Goal: Information Seeking & Learning: Learn about a topic

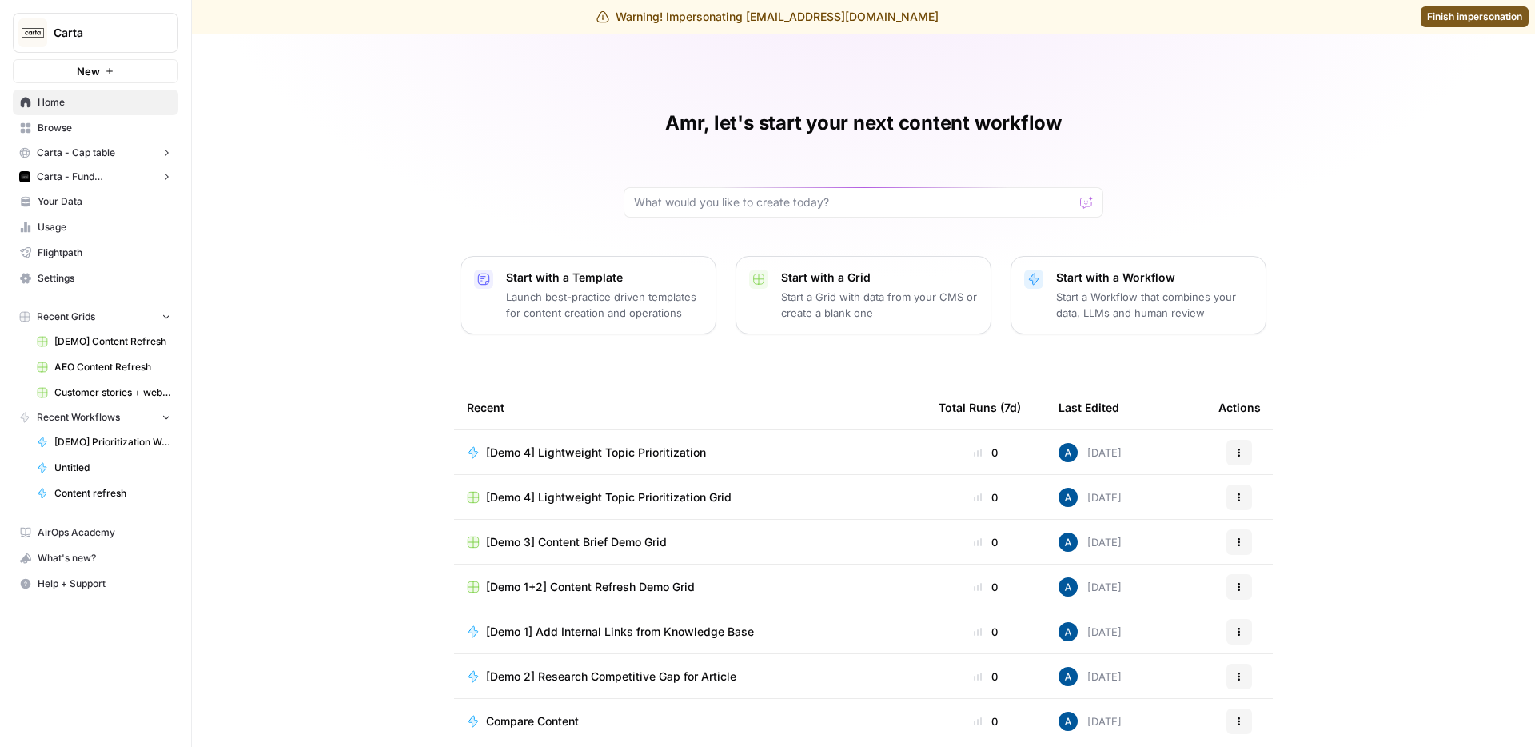
click at [104, 155] on span "Carta - Cap table" at bounding box center [76, 153] width 78 height 14
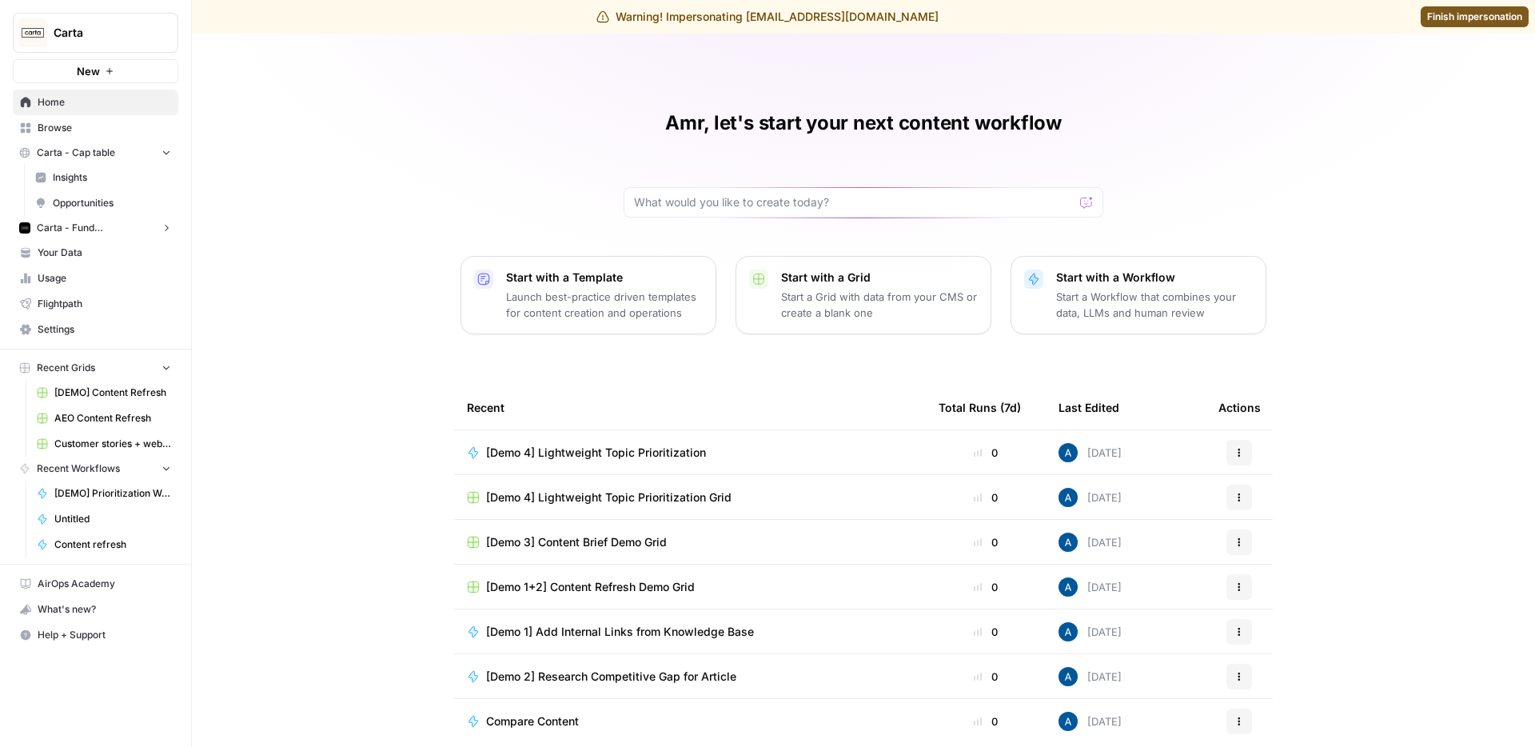
click at [89, 227] on span "Carta - Fund Administration" at bounding box center [96, 228] width 118 height 14
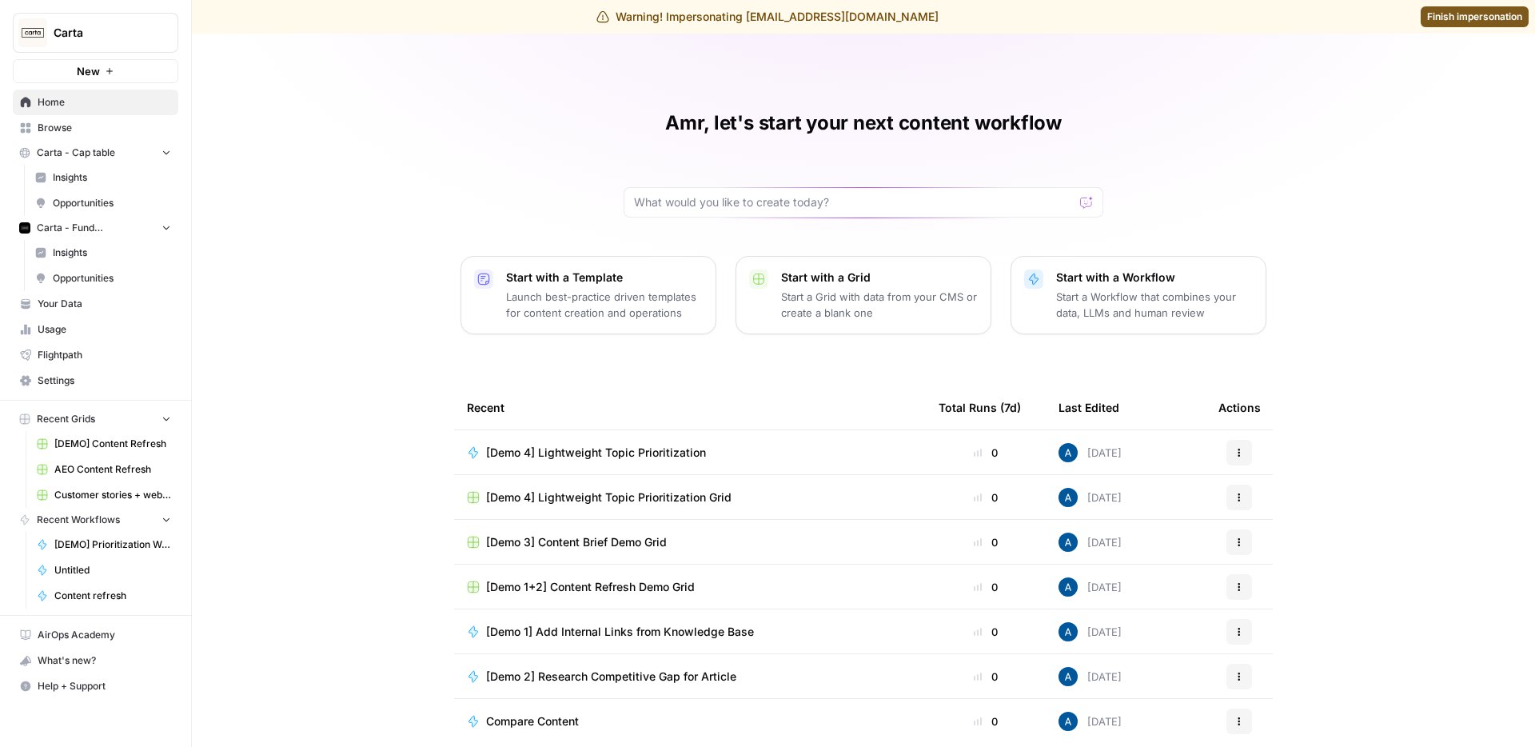
click at [98, 258] on span "Insights" at bounding box center [112, 252] width 118 height 14
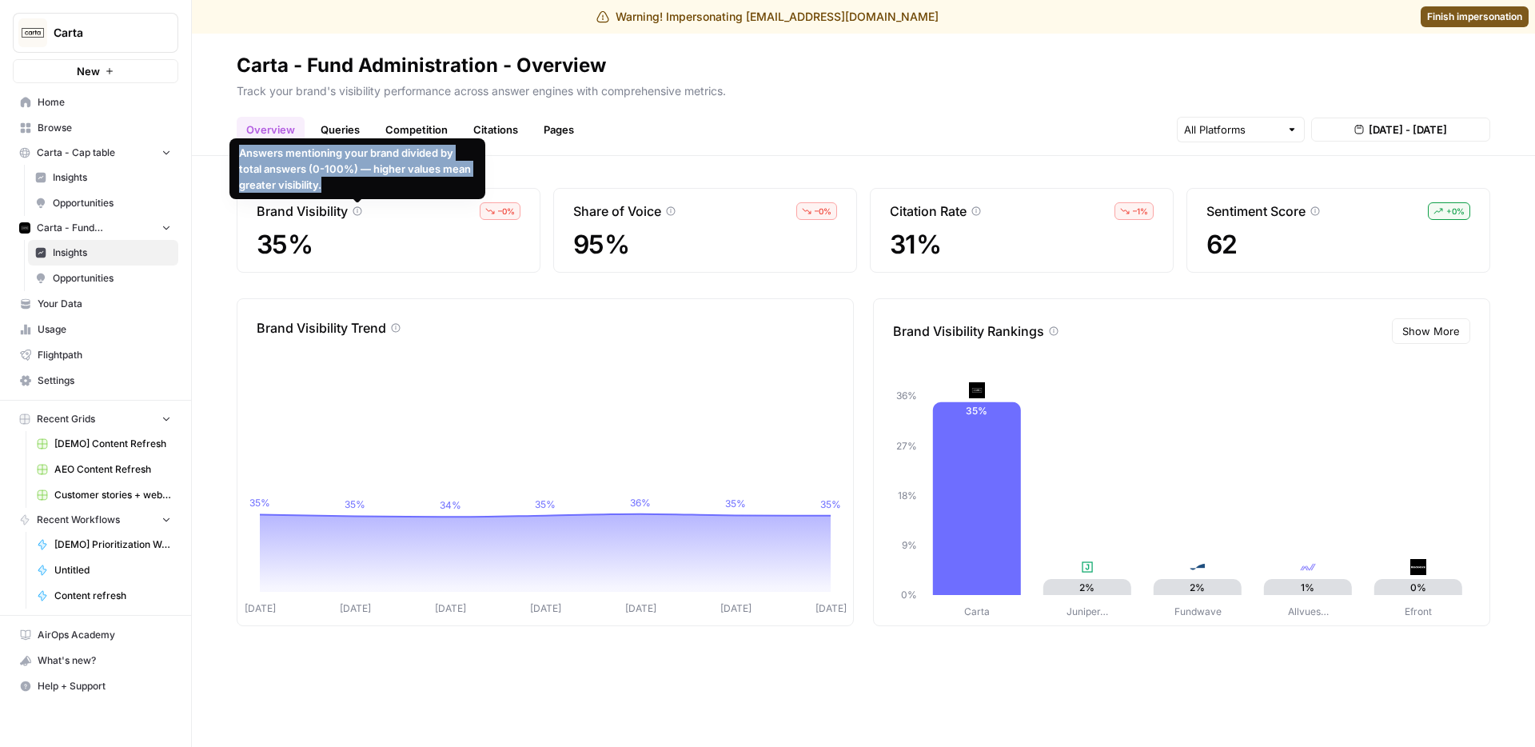
drag, startPoint x: 326, startPoint y: 182, endPoint x: 236, endPoint y: 146, distance: 97.5
click at [236, 146] on div "Answers mentioning your brand divided by total answers (0-100%) — higher values…" at bounding box center [357, 168] width 256 height 61
copy div "Answers mentioning your brand divided by total answers (0-100%) — higher values…"
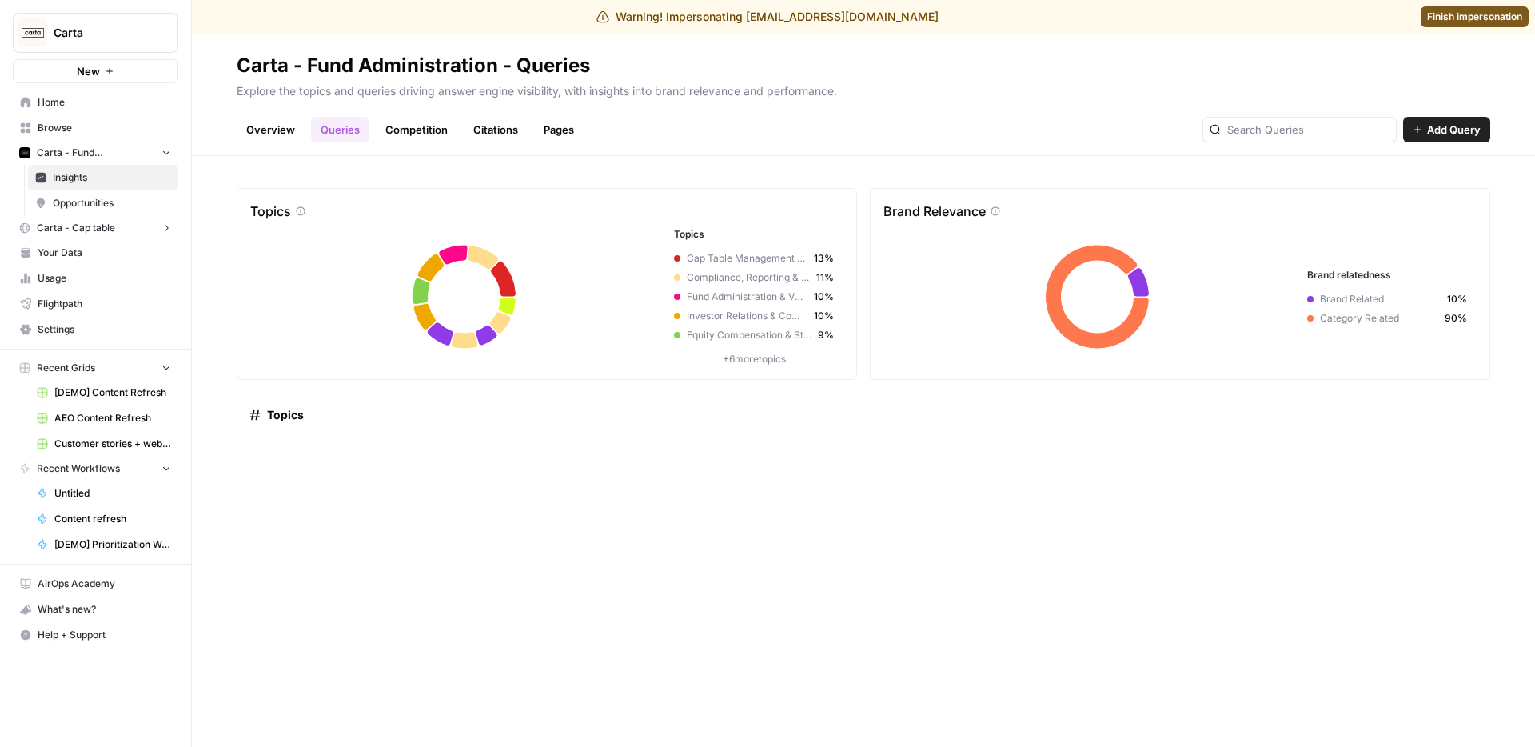
scroll to position [872, 0]
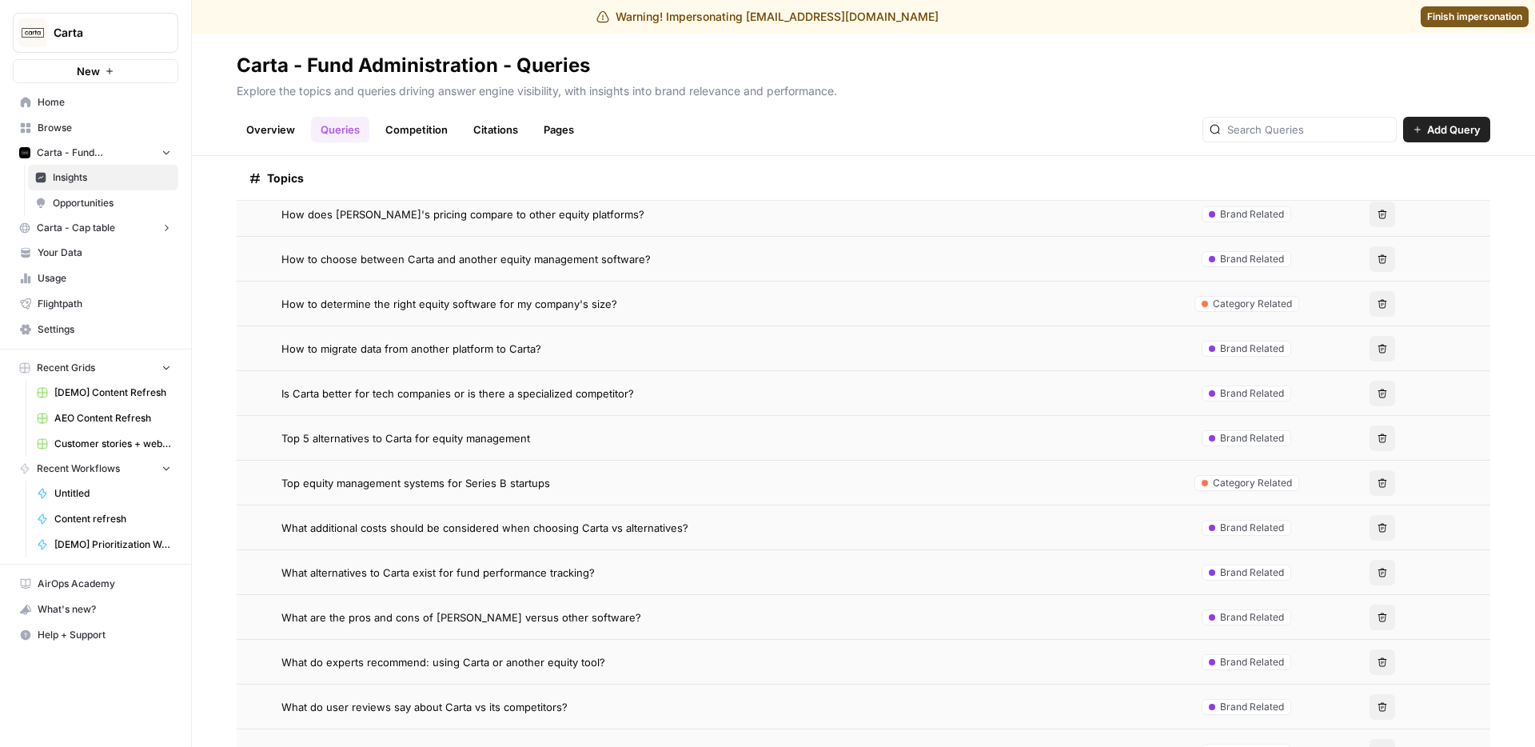
click at [461, 130] on ul "Overview Queries Competition Citations Pages" at bounding box center [410, 130] width 347 height 26
click at [483, 133] on link "Citations" at bounding box center [496, 130] width 64 height 26
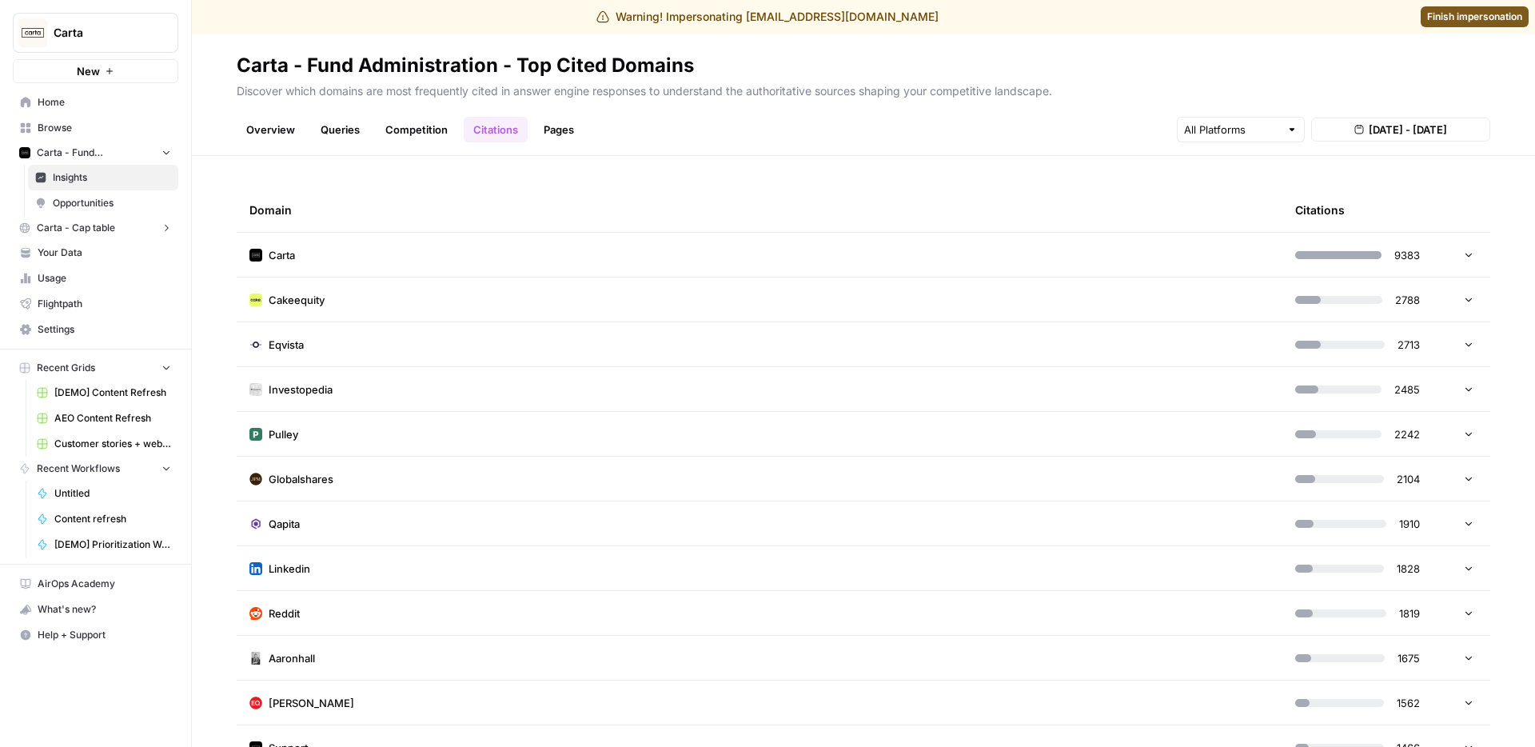
click at [429, 245] on td "Carta" at bounding box center [760, 255] width 1046 height 44
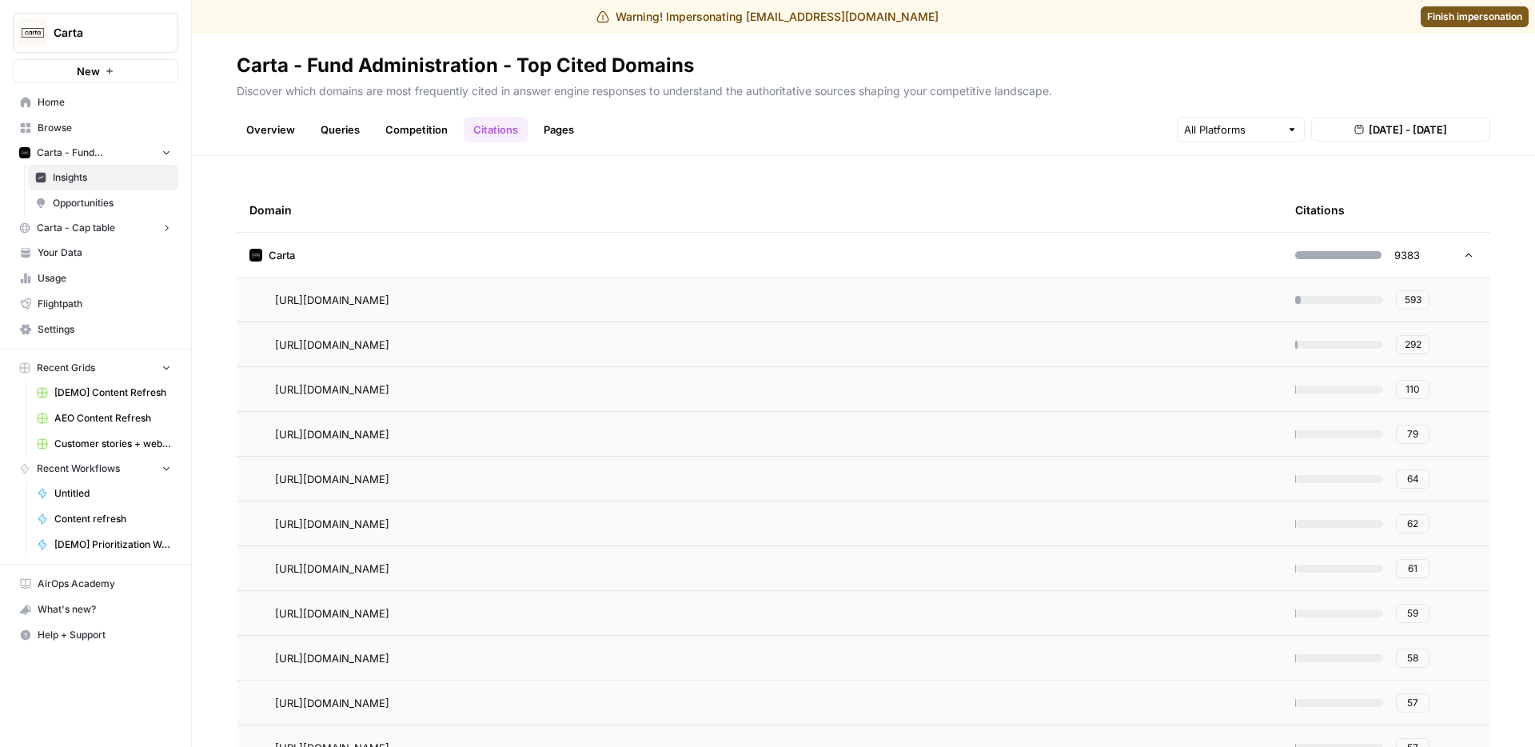
click at [385, 320] on td "https://carta.com/learn/startups/equity-management/cap-table/" at bounding box center [760, 299] width 1046 height 44
click at [1408, 303] on span "593" at bounding box center [1413, 300] width 17 height 14
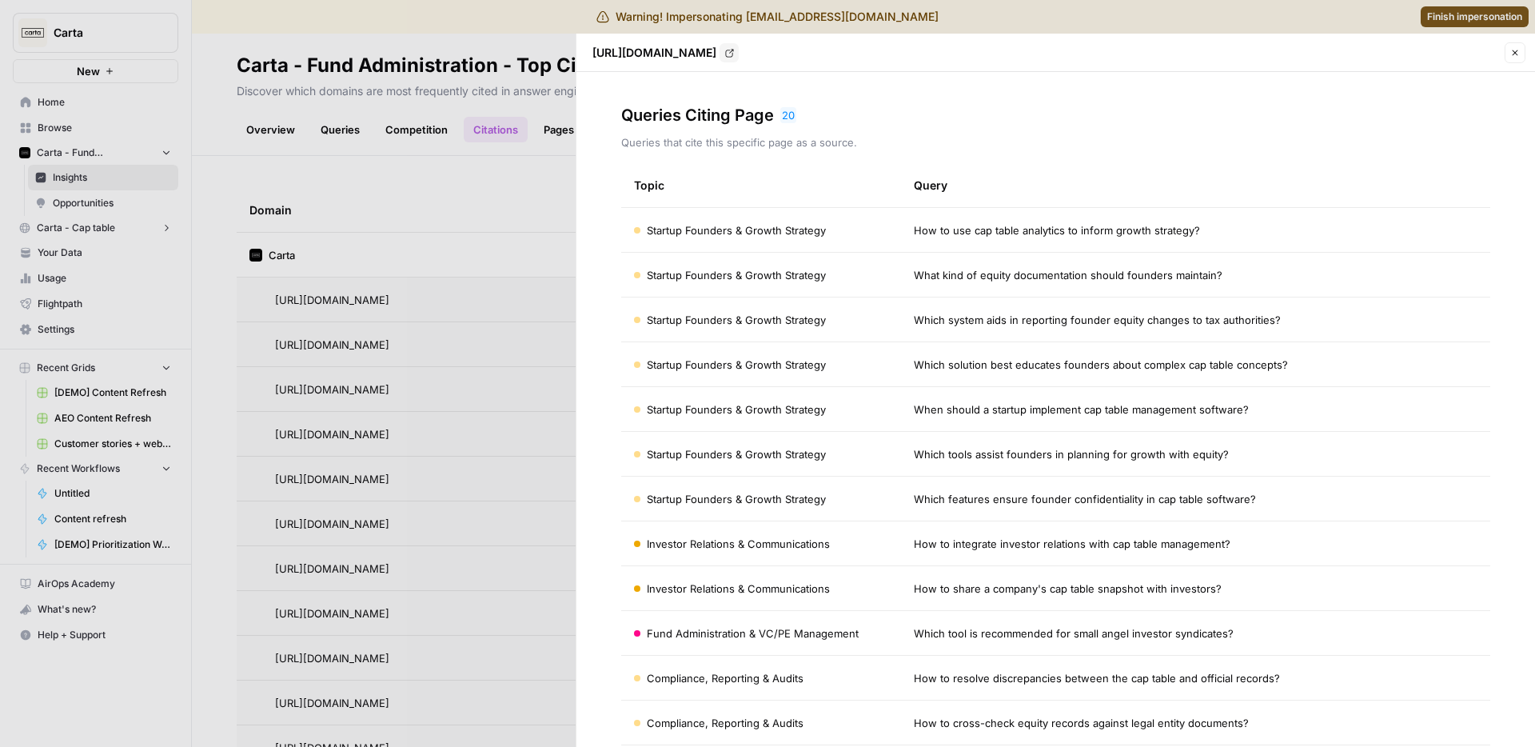
drag, startPoint x: 1016, startPoint y: 235, endPoint x: 1008, endPoint y: 317, distance: 81.9
click at [1016, 235] on span "How to use cap table analytics to inform growth strategy?" at bounding box center [1057, 230] width 286 height 16
drag, startPoint x: 923, startPoint y: 228, endPoint x: 929, endPoint y: 240, distance: 13.2
click at [923, 229] on span "How to use cap table analytics to inform growth strategy?" at bounding box center [1057, 230] width 286 height 16
click at [1041, 292] on td "What kind of equity documentation should founders maintain?" at bounding box center [1195, 275] width 589 height 44
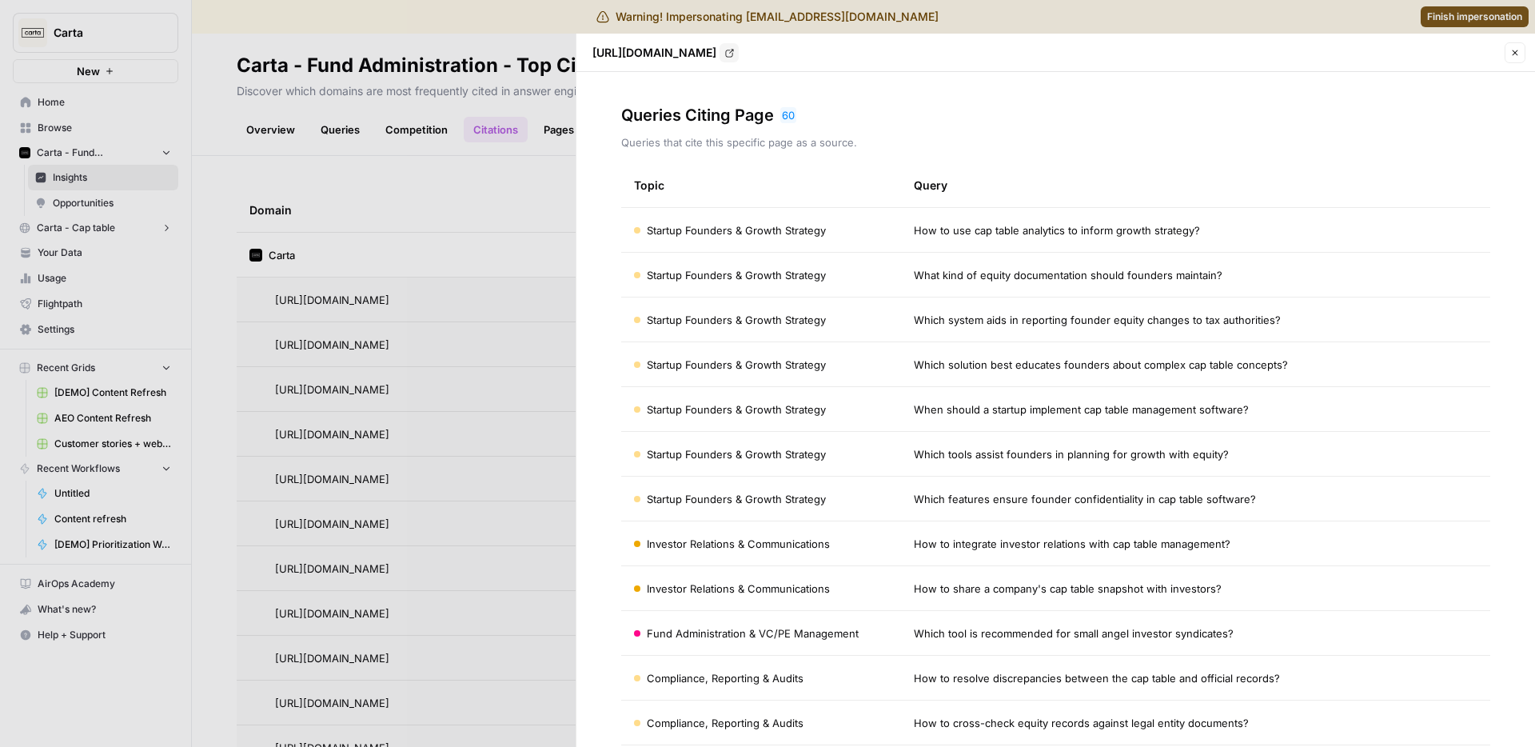
click at [974, 253] on td "What kind of equity documentation should founders maintain?" at bounding box center [1195, 275] width 589 height 44
click at [960, 271] on span "What kind of equity documentation should founders maintain?" at bounding box center [1068, 275] width 309 height 16
click at [962, 272] on span "What kind of equity documentation should founders maintain?" at bounding box center [1068, 275] width 309 height 16
click at [950, 233] on span "How to use cap table analytics to inform growth strategy?" at bounding box center [1057, 230] width 286 height 16
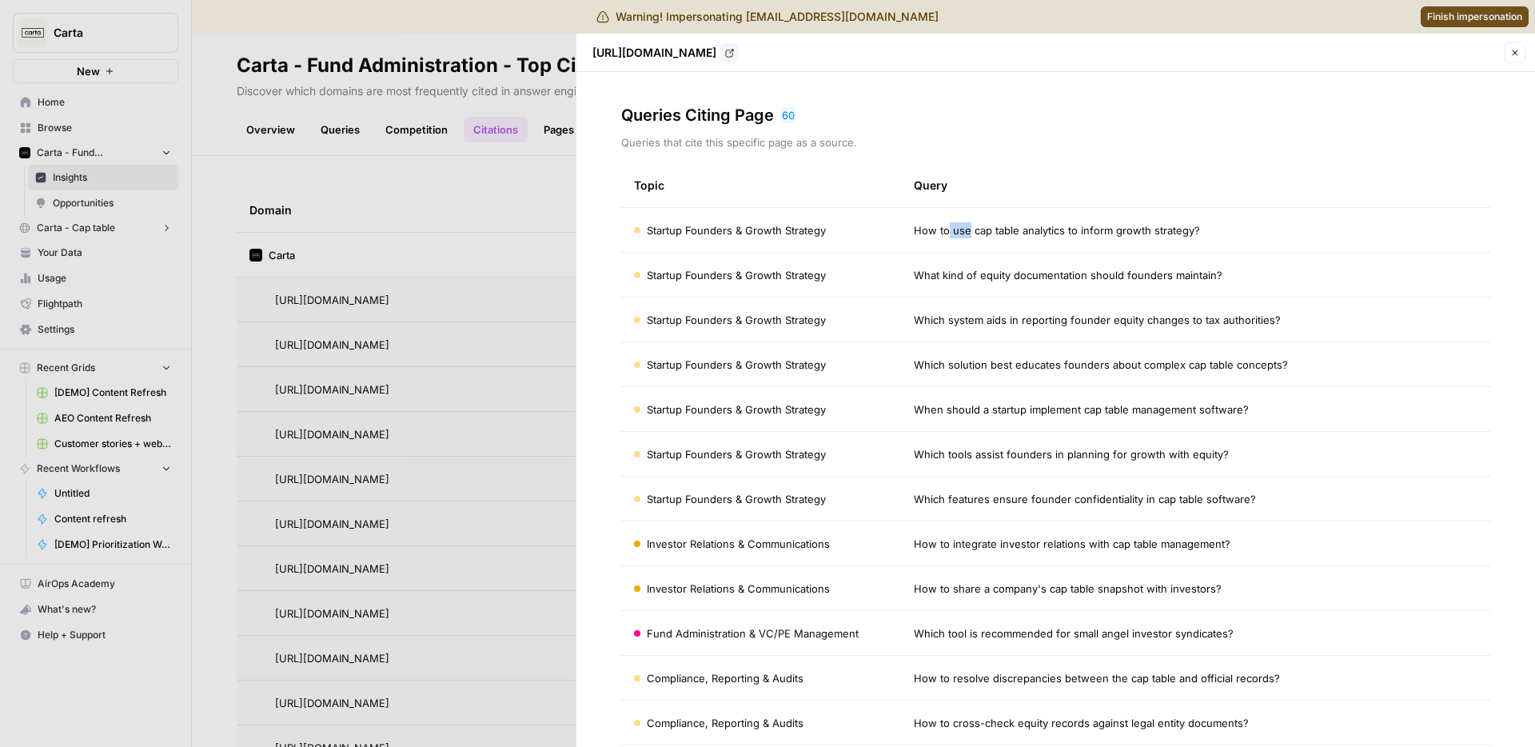
click at [950, 233] on span "How to use cap table analytics to inform growth strategy?" at bounding box center [1057, 230] width 286 height 16
click at [723, 240] on td "Startup Founders & Growth Strategy" at bounding box center [761, 230] width 280 height 44
click at [724, 241] on td "Startup Founders & Growth Strategy" at bounding box center [761, 230] width 280 height 44
click at [728, 240] on td "Startup Founders & Growth Strategy" at bounding box center [761, 230] width 280 height 44
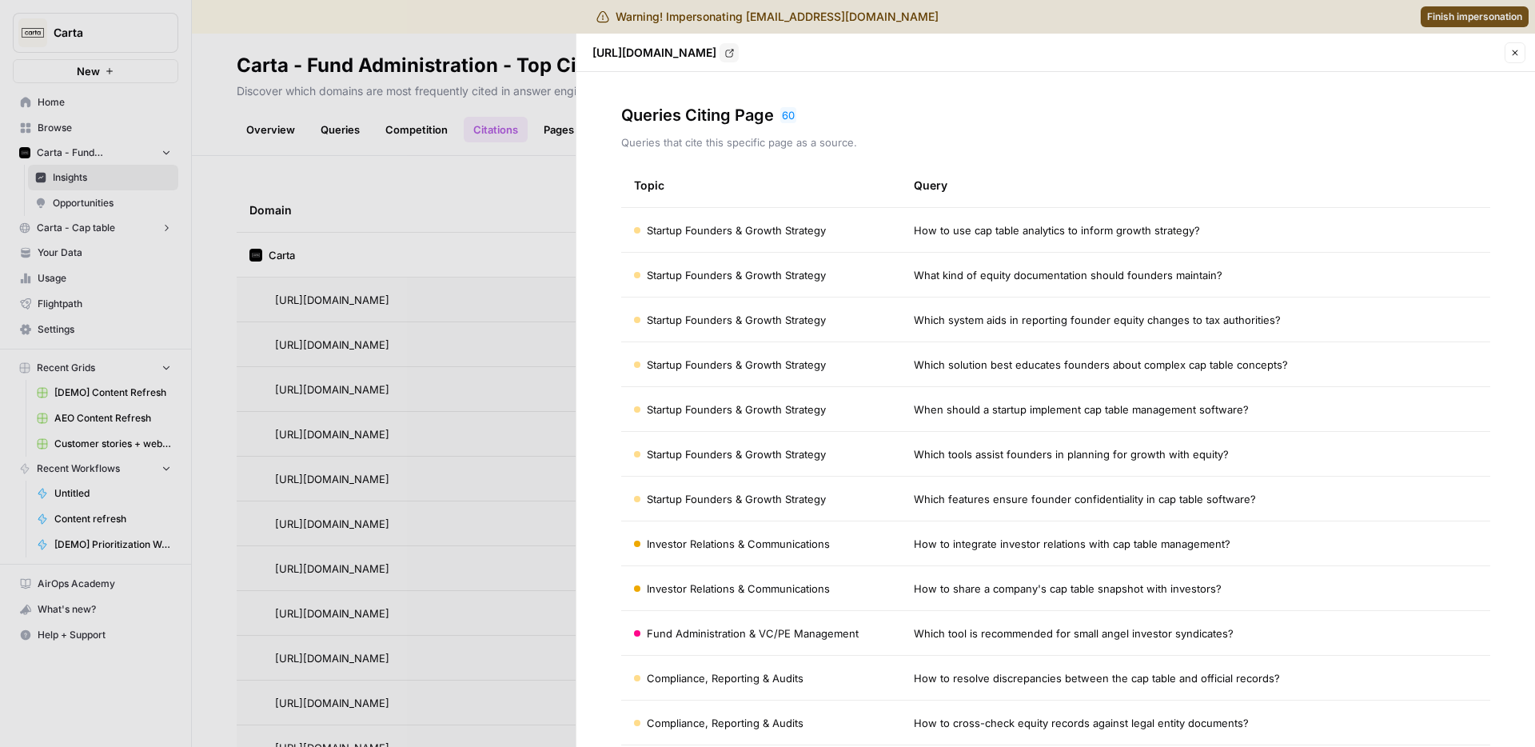
click at [708, 212] on td "Startup Founders & Growth Strategy" at bounding box center [761, 230] width 280 height 44
click at [456, 201] on div at bounding box center [767, 373] width 1535 height 747
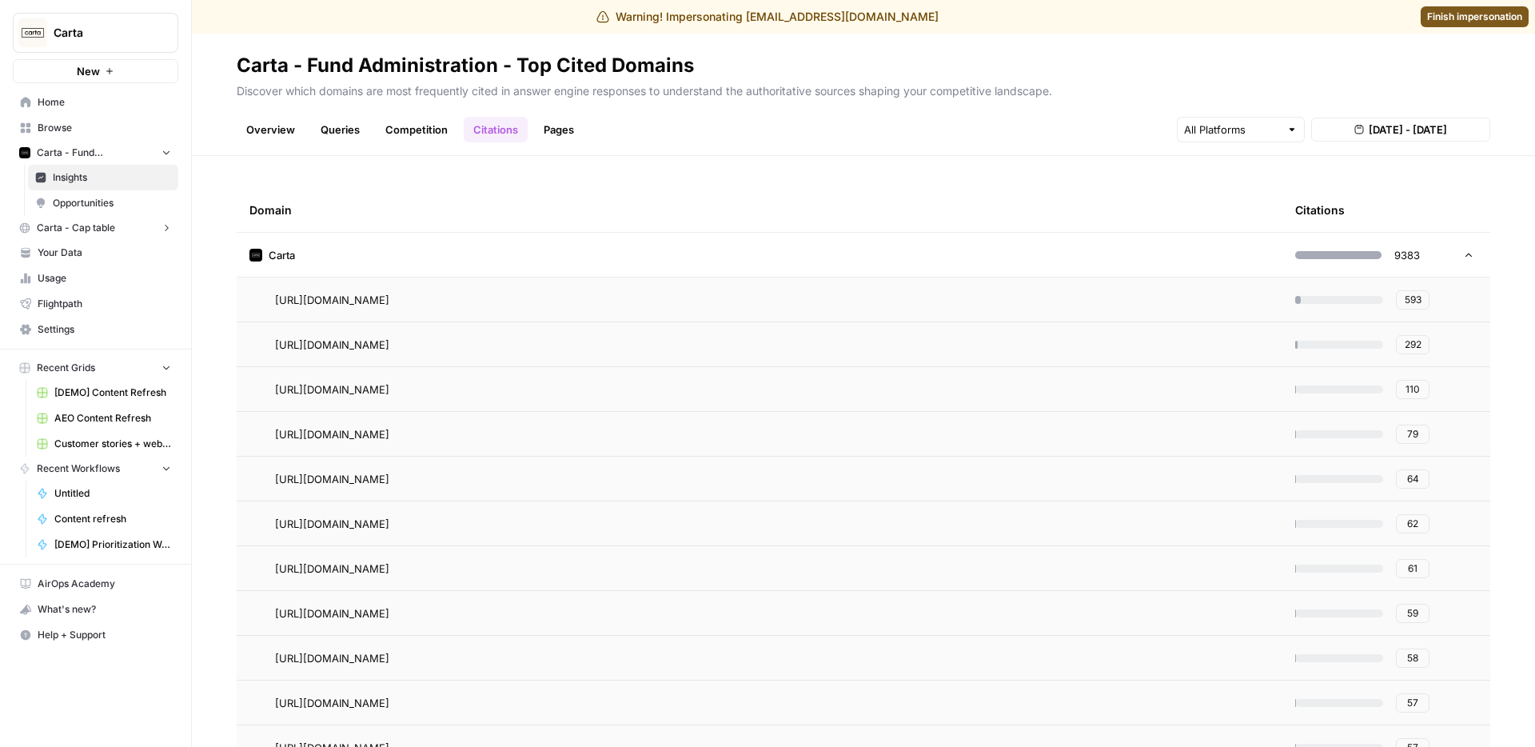
click at [322, 133] on link "Queries" at bounding box center [340, 130] width 58 height 26
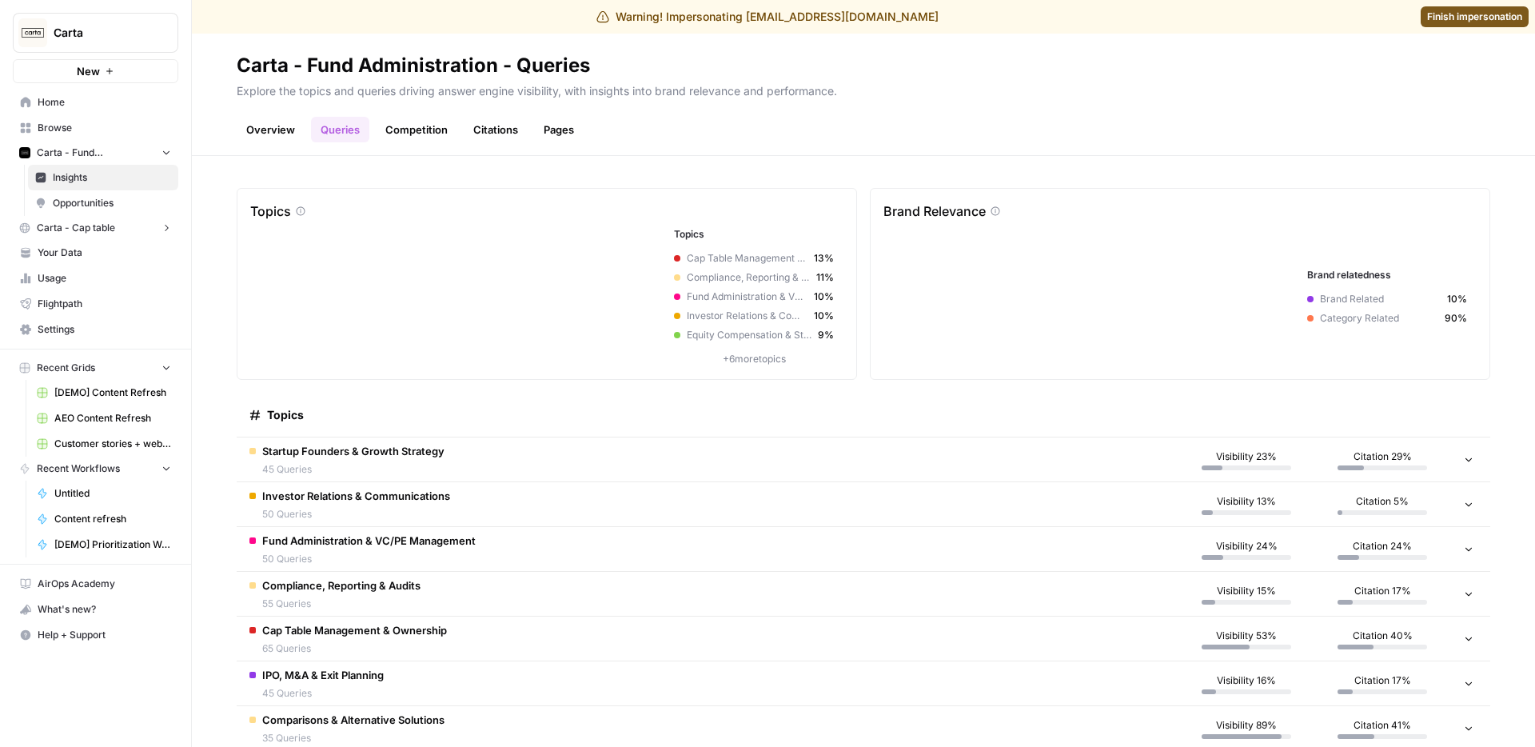
click at [322, 133] on link "Queries" at bounding box center [340, 130] width 58 height 26
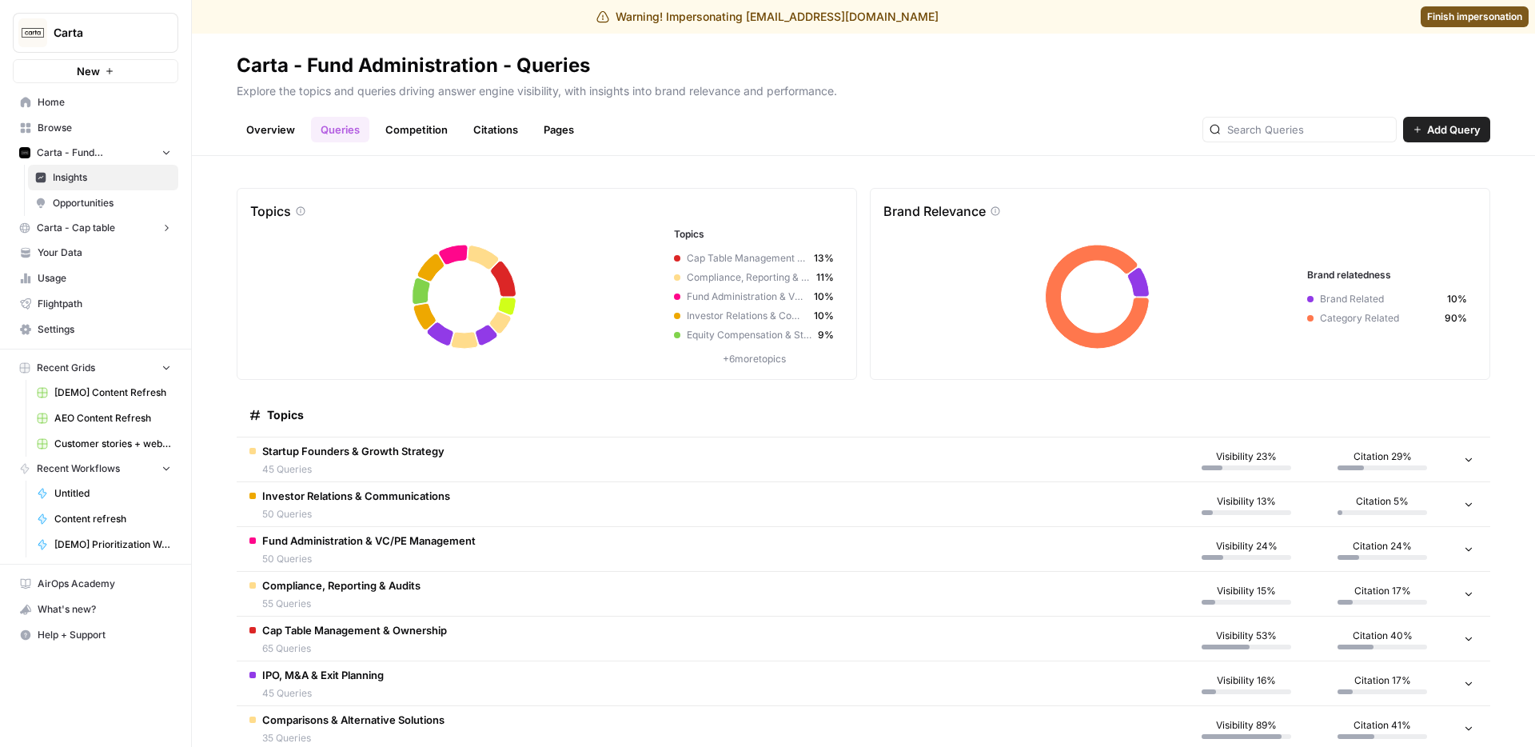
click at [357, 457] on span "Startup Founders & Growth Strategy" at bounding box center [353, 451] width 182 height 16
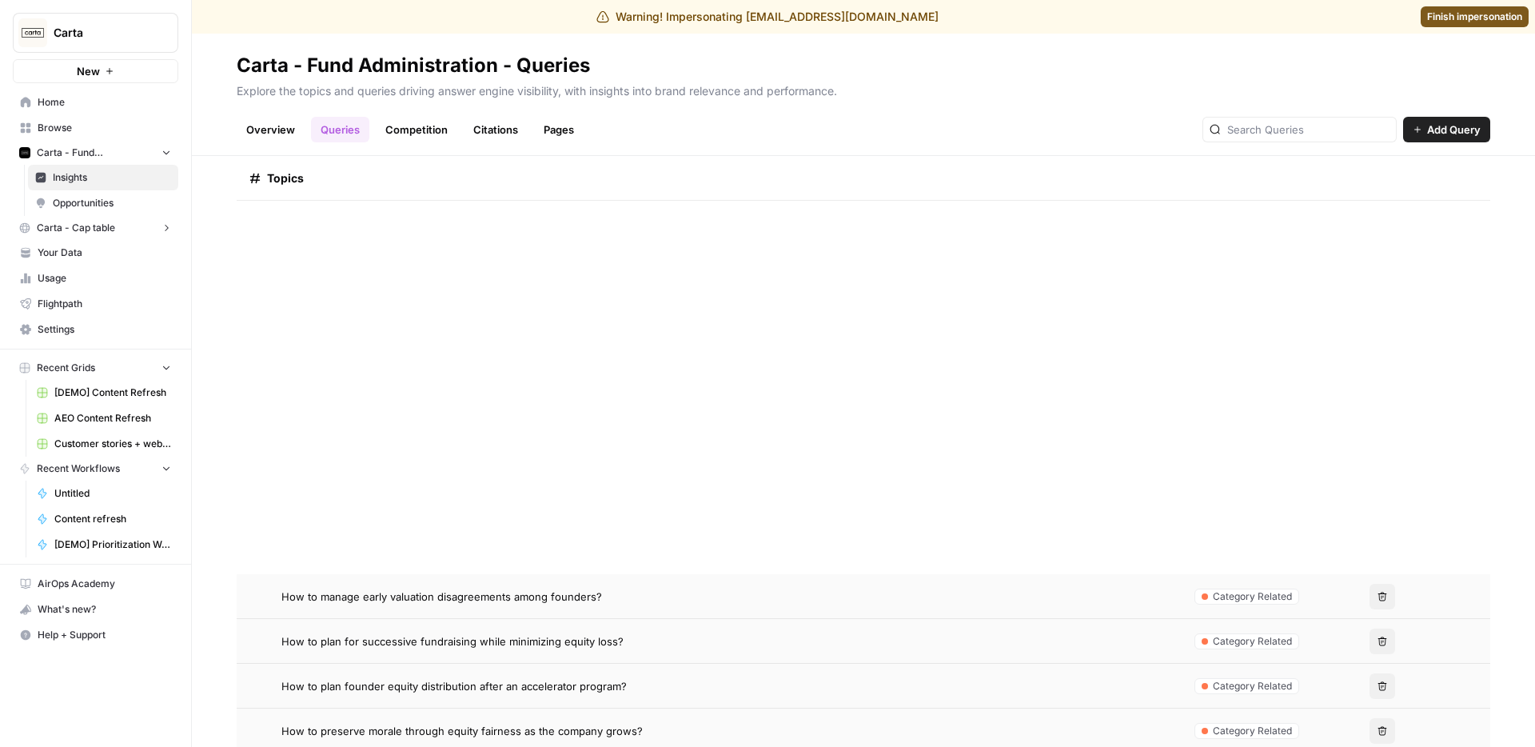
scroll to position [1186, 0]
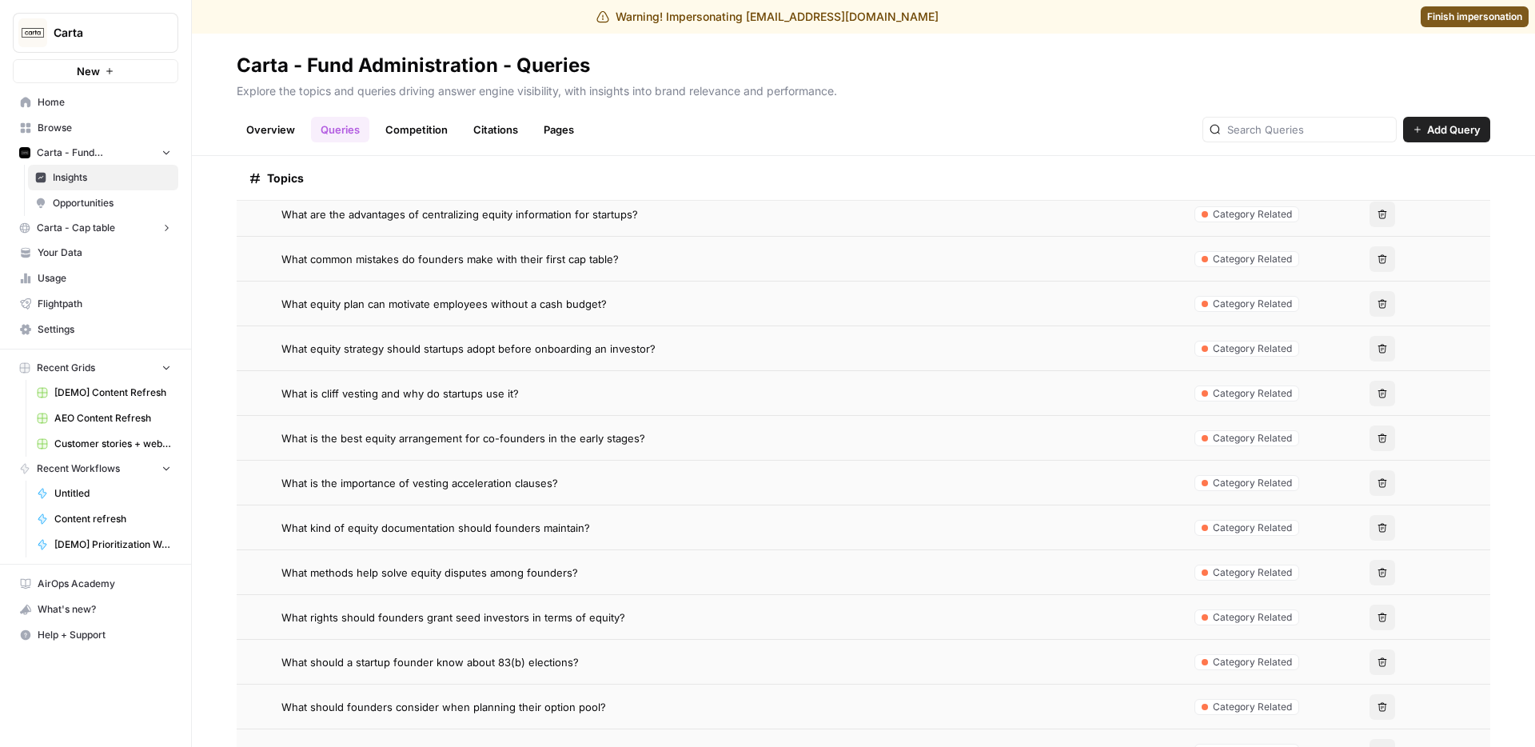
click at [592, 99] on div "Explore the topics and queries driving answer engine visibility, with insights …" at bounding box center [864, 91] width 1254 height 26
click at [730, 68] on h2 "Carta - Fund Administration - Queries" at bounding box center [864, 66] width 1254 height 26
click at [1437, 8] on link "Finish impersonation" at bounding box center [1475, 16] width 108 height 21
